Goal: Download file/media

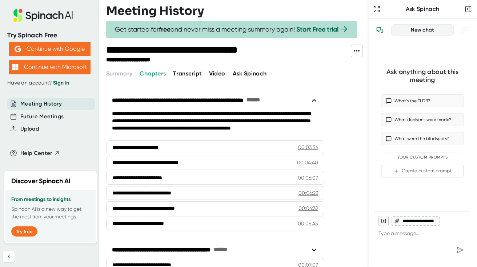
click at [355, 51] on icon at bounding box center [356, 51] width 9 height 9
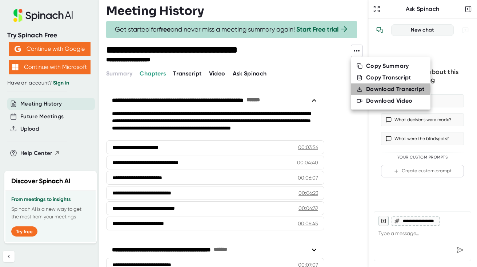
click at [385, 89] on div "Download Transcript" at bounding box center [395, 89] width 59 height 7
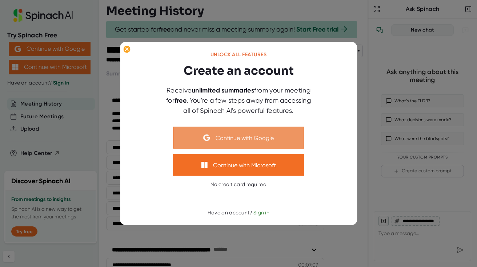
click at [242, 138] on button "Continue with Google" at bounding box center [238, 138] width 131 height 22
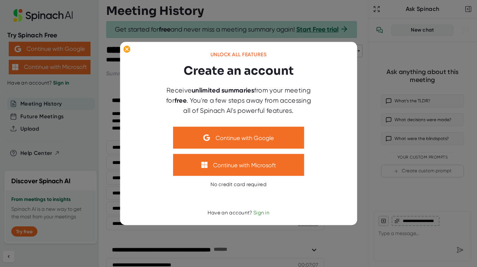
type textarea "x"
